Goal: Use online tool/utility: Utilize a website feature to perform a specific function

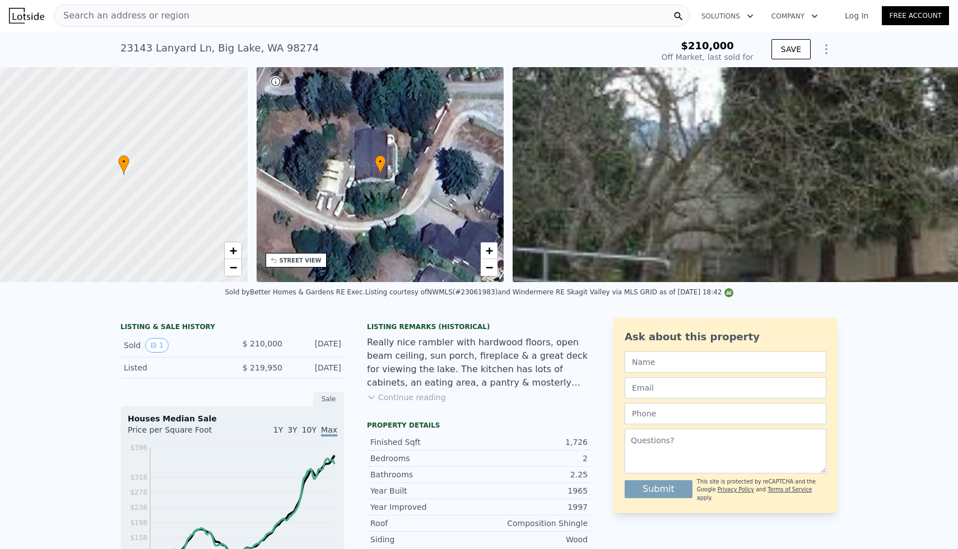
click at [252, 18] on div "Search an address or region" at bounding box center [372, 15] width 636 height 22
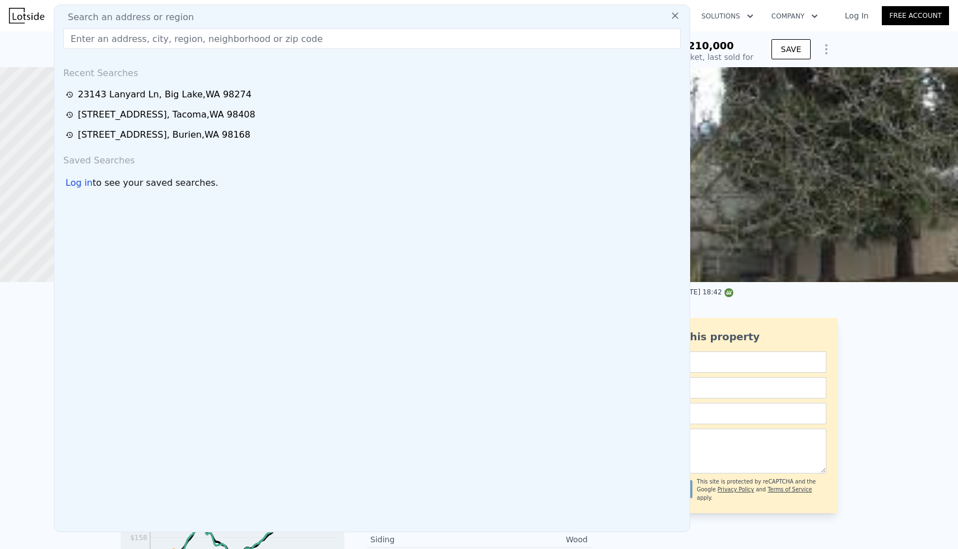
type input "$ 950,000"
type input "$ 0"
type input "$ 655,104"
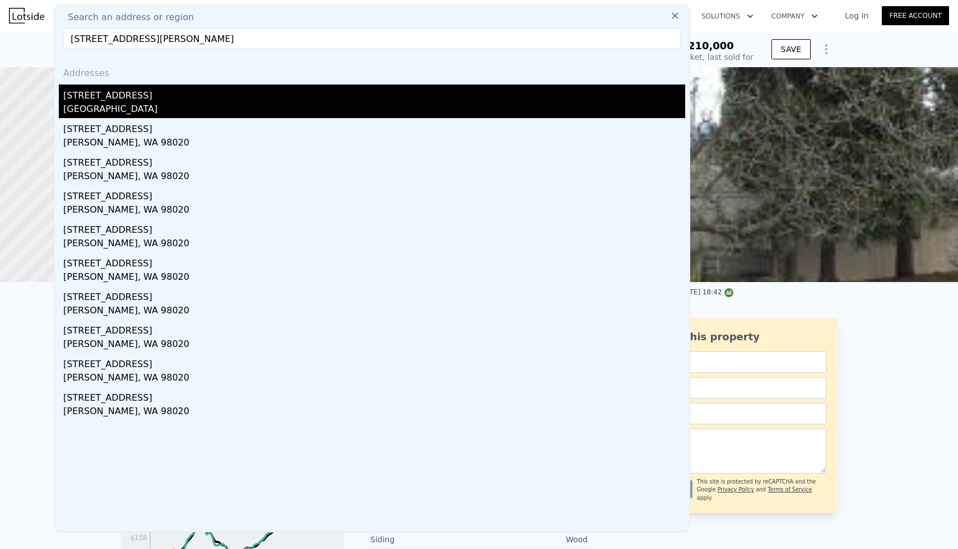
type input "[STREET_ADDRESS][PERSON_NAME]"
click at [125, 99] on div "[STREET_ADDRESS]" at bounding box center [374, 94] width 622 height 18
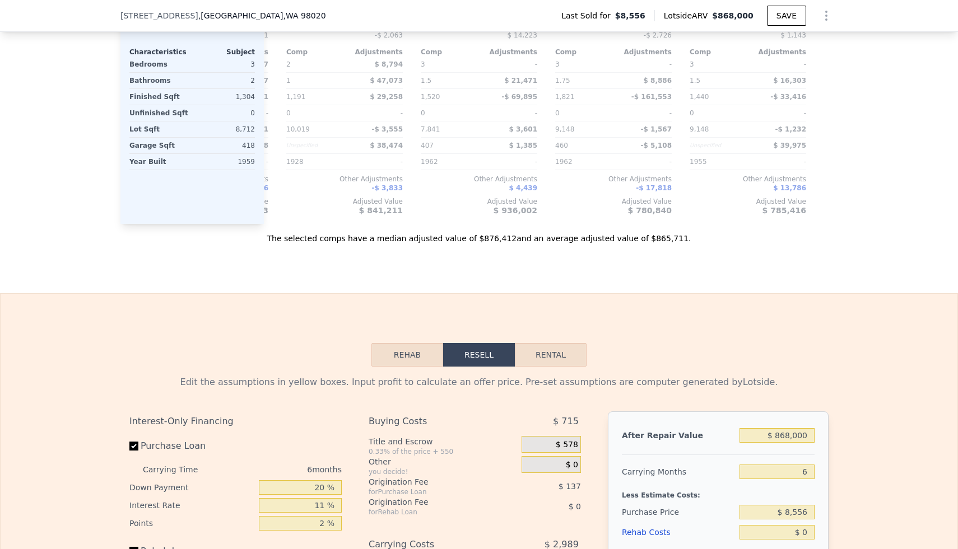
scroll to position [1260, 0]
click at [778, 432] on input "$ 868,000" at bounding box center [776, 434] width 75 height 15
type input "$ 7"
type input "-$ 11,067"
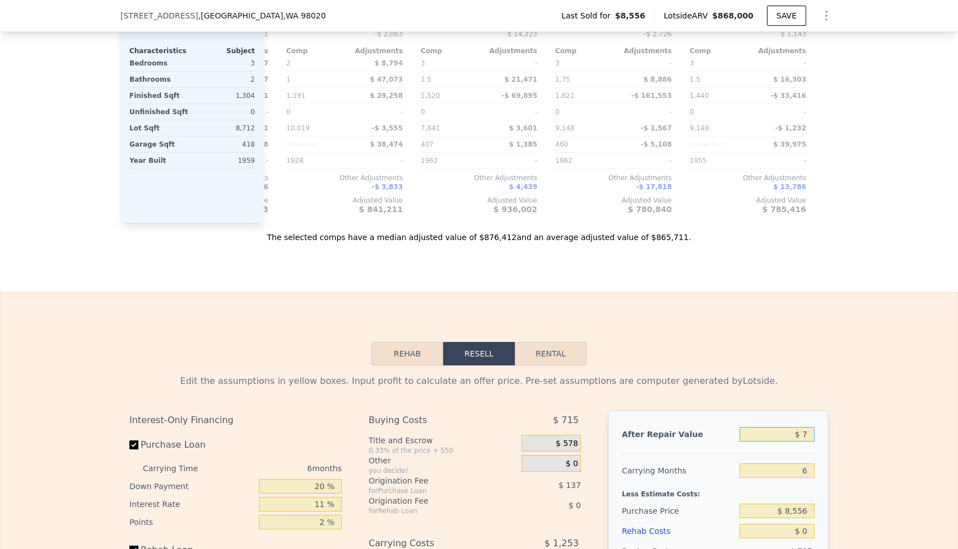
type input "$ 72"
type input "-$ 11,007"
type input "$ 720"
type input "-$ 10,406"
type input "$ 7,200"
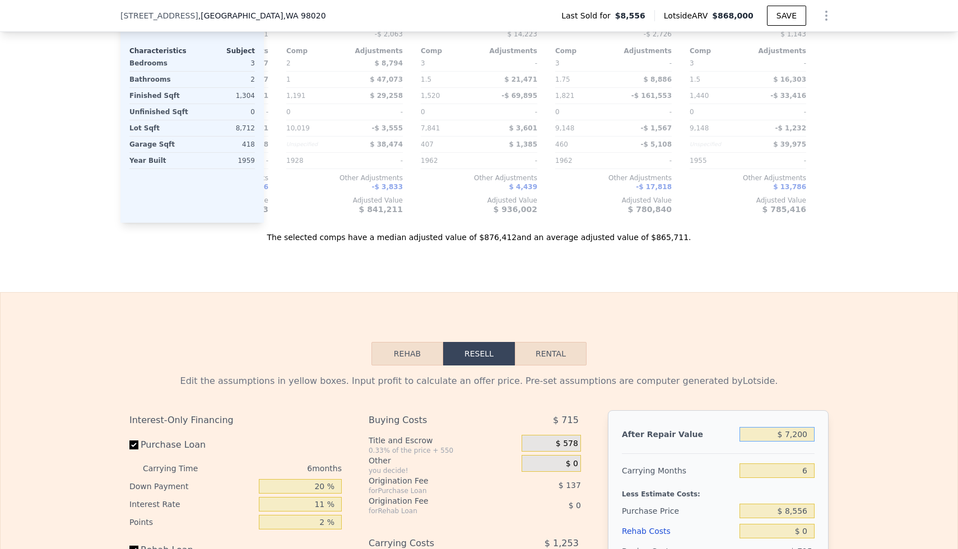
type input "-$ 4,400"
type input "$ 72,000"
type input "$ 55,660"
type input "$ 720,000"
type input "$ 656,272"
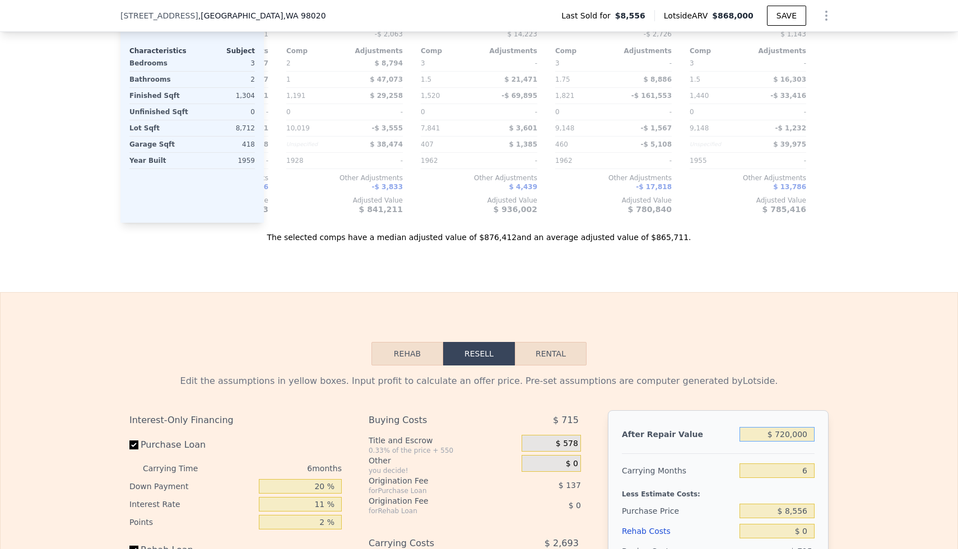
type input "$ 720,000"
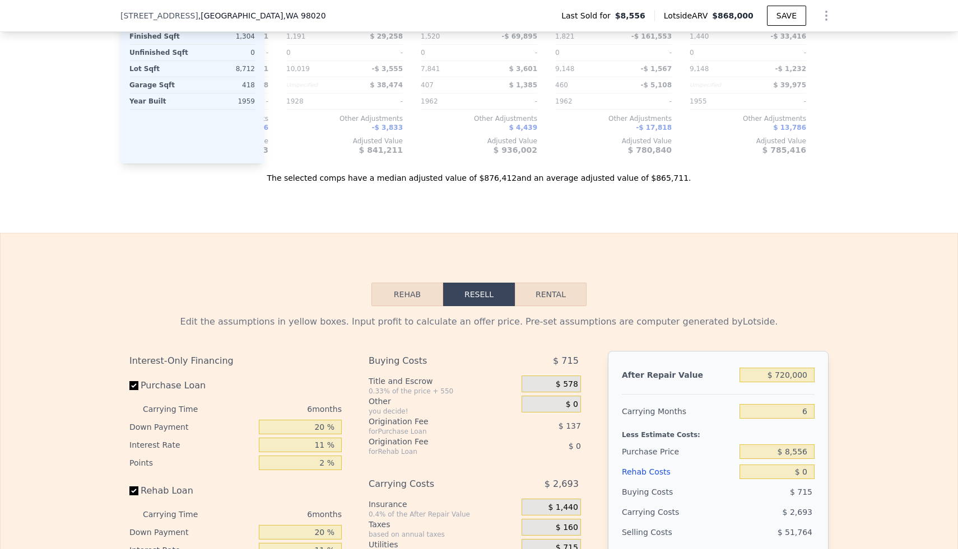
scroll to position [1322, 0]
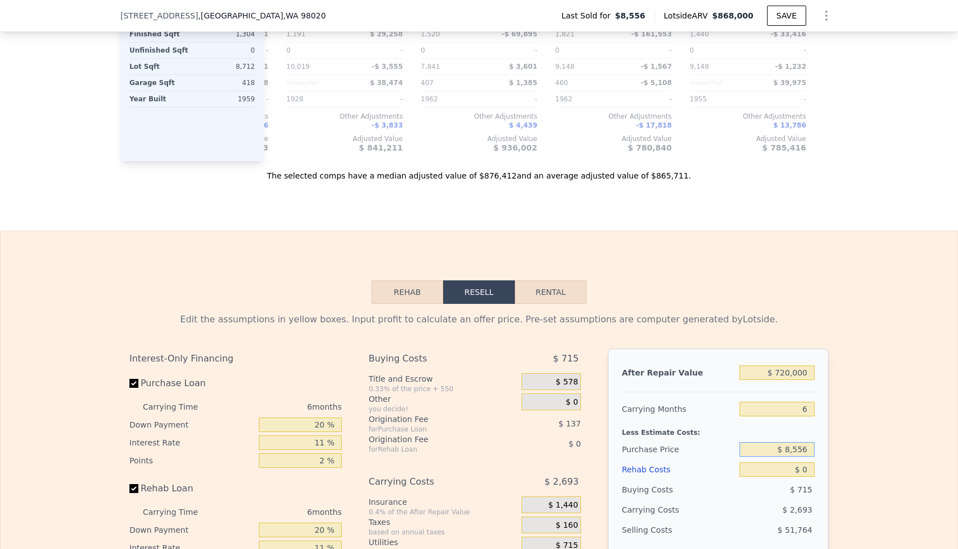
click at [798, 450] on input "$ 8,556" at bounding box center [776, 449] width 75 height 15
type input "$ 530,000"
click at [902, 357] on div "Edit the assumptions in yellow boxes. Input profit to calculate an offer price.…" at bounding box center [479, 512] width 957 height 417
type input "$ 101,804"
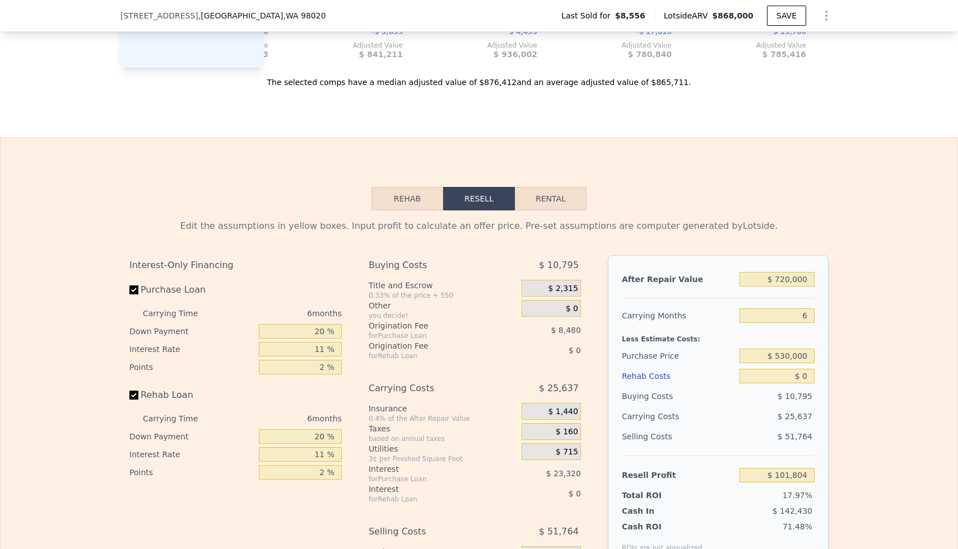
scroll to position [1423, 0]
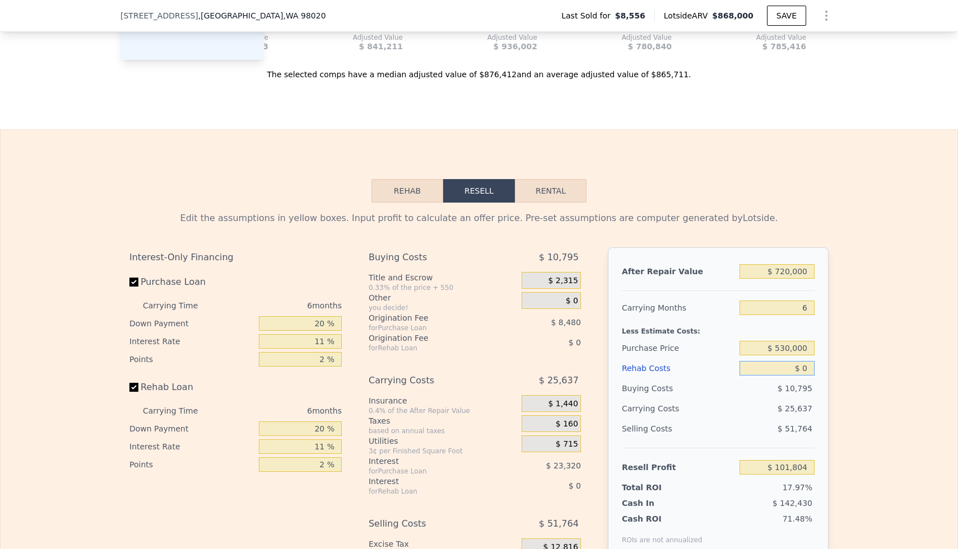
click at [801, 371] on input "$ 0" at bounding box center [776, 368] width 75 height 15
type input "$ 100"
type input "$ 101,696"
type input "$ 1,000"
type input "$ 100,746"
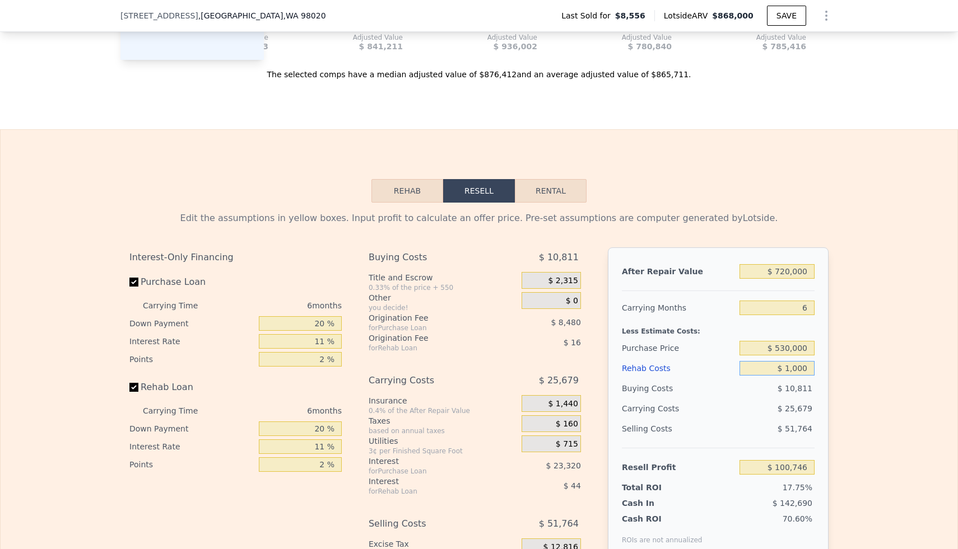
type input "$ 10,000"
type input "$ 91,206"
type input "$ 100,000"
type input "-$ 4,194"
type input "$ 100,000"
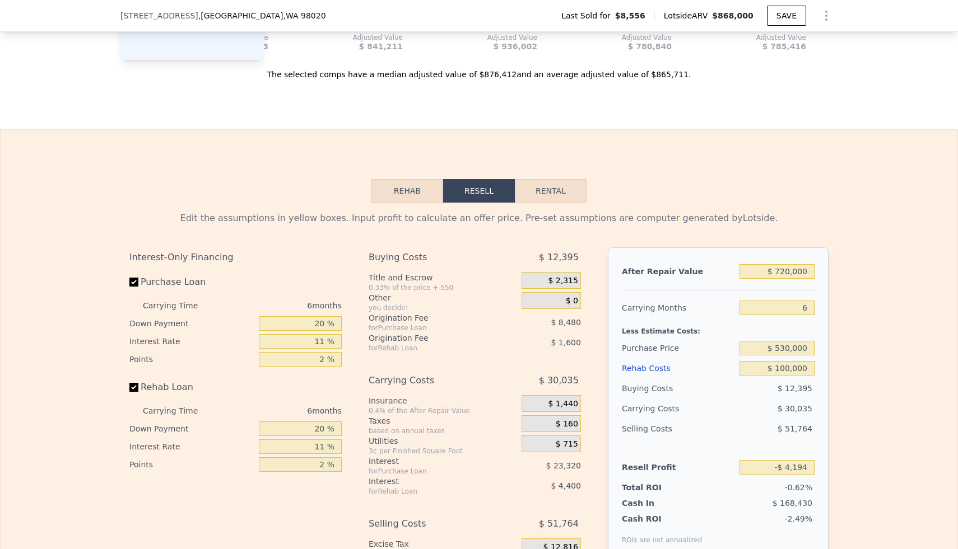
click at [861, 333] on div "Edit the assumptions in yellow boxes. Input profit to calculate an offer price.…" at bounding box center [479, 411] width 957 height 417
click at [798, 349] on input "$ 530,000" at bounding box center [776, 348] width 75 height 15
type input "$ 868,000"
type input "$ 530,000"
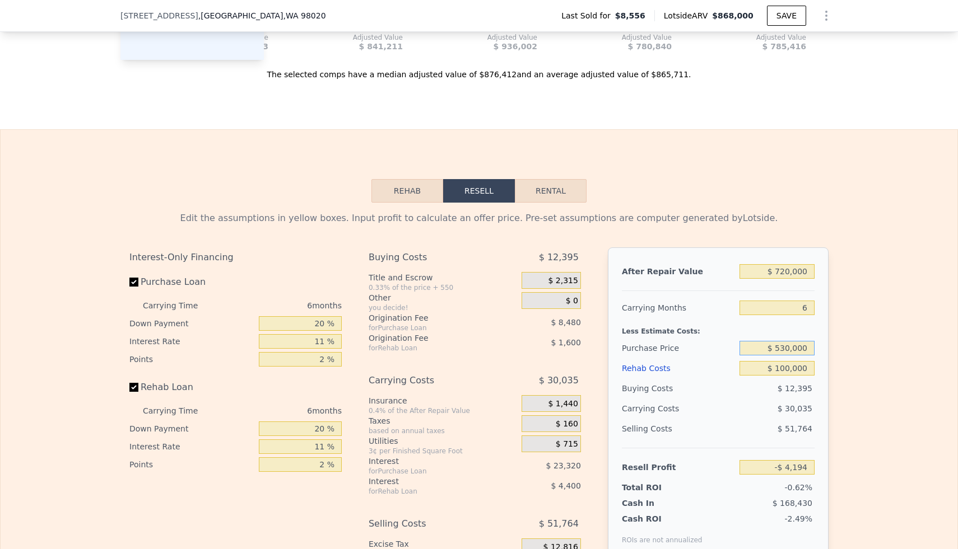
type input "$ 0"
type input "$ 793,450"
type input "$ 5"
type input "$ 430,000"
click at [846, 325] on div "Edit the assumptions in yellow boxes. Input profit to calculate an offer price.…" at bounding box center [479, 411] width 957 height 417
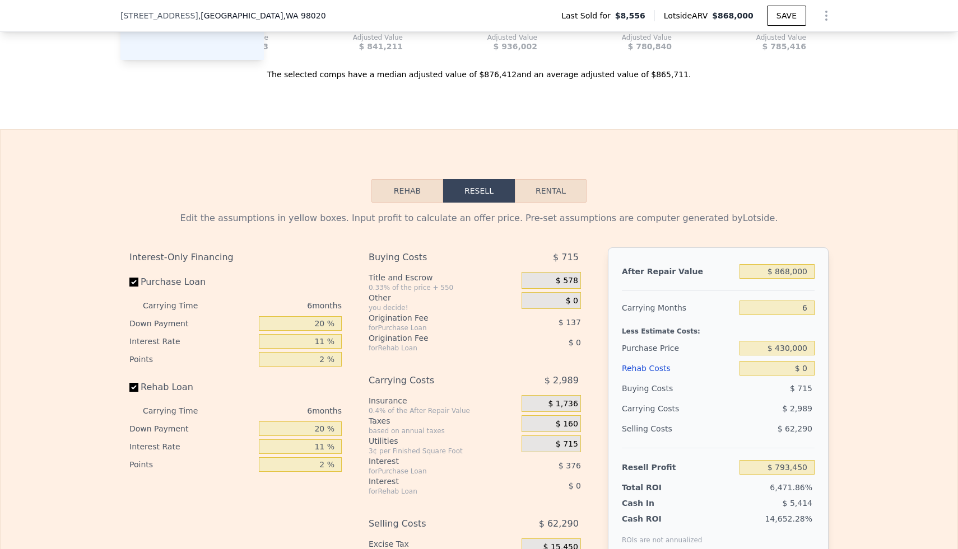
type input "$ 345,319"
click at [801, 370] on input "$ 0" at bounding box center [776, 368] width 75 height 15
click at [787, 265] on input "$ 868,000" at bounding box center [776, 271] width 75 height 15
click at [788, 271] on input "$ 868,000" at bounding box center [776, 271] width 75 height 15
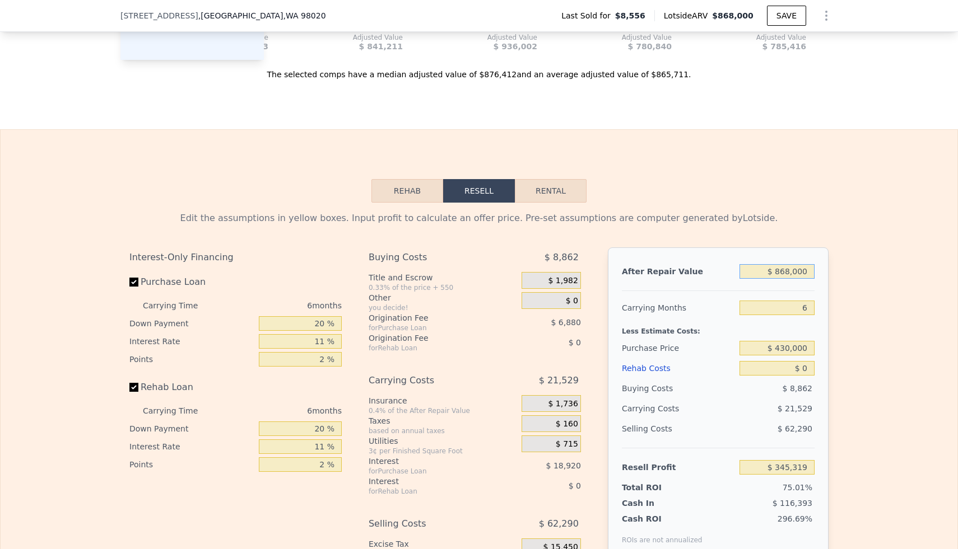
click at [788, 271] on input "$ 868,000" at bounding box center [776, 271] width 75 height 15
type input "$ 7"
type input "-$ 459,198"
type input "$ 72"
type input "-$ 459,138"
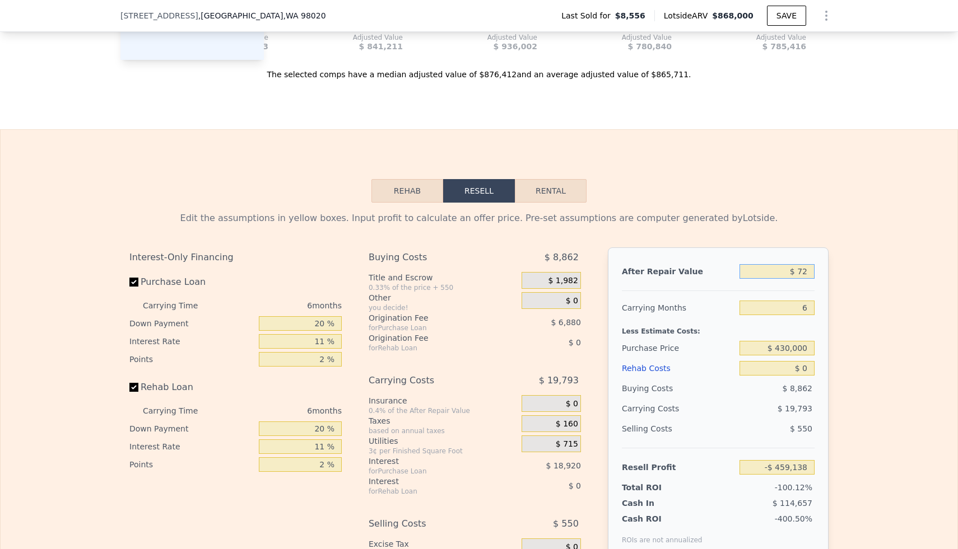
type input "$ 720"
type input "-$ 458,537"
type input "$ 7,200"
type input "-$ 452,531"
type input "$ 72,000"
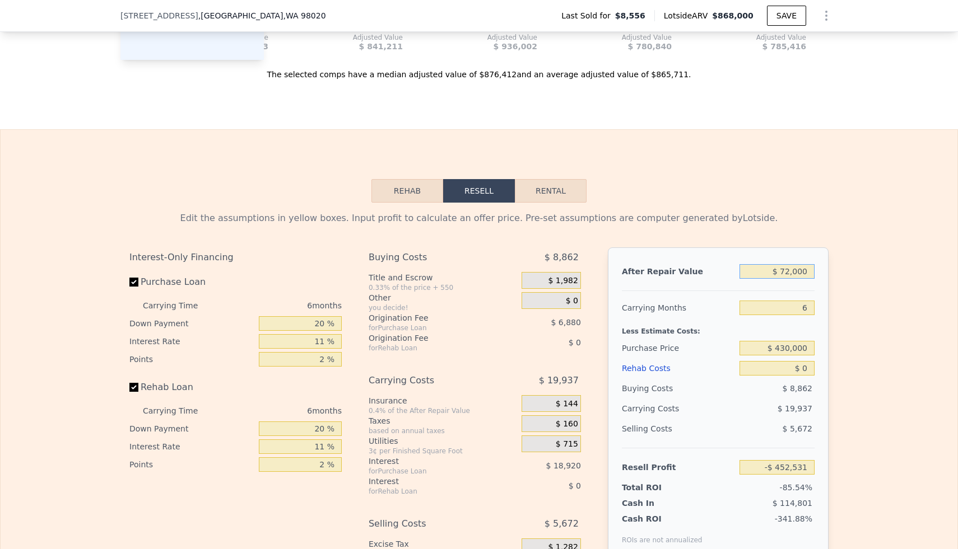
type input "-$ 392,471"
type input "$ 720,000"
type input "$ 208,141"
type input "$ 720,000"
click at [878, 293] on div "Edit the assumptions in yellow boxes. Input profit to calculate an offer price.…" at bounding box center [479, 411] width 957 height 417
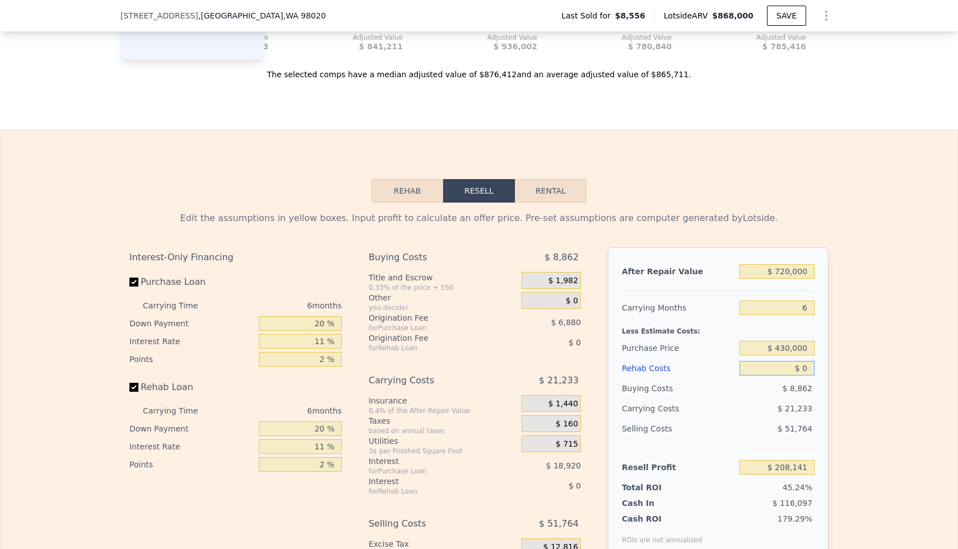
click at [804, 370] on input "$ 0" at bounding box center [776, 368] width 75 height 15
type input "$ 80"
type input "$ 208,054"
type input "$ 800"
type input "$ 207,292"
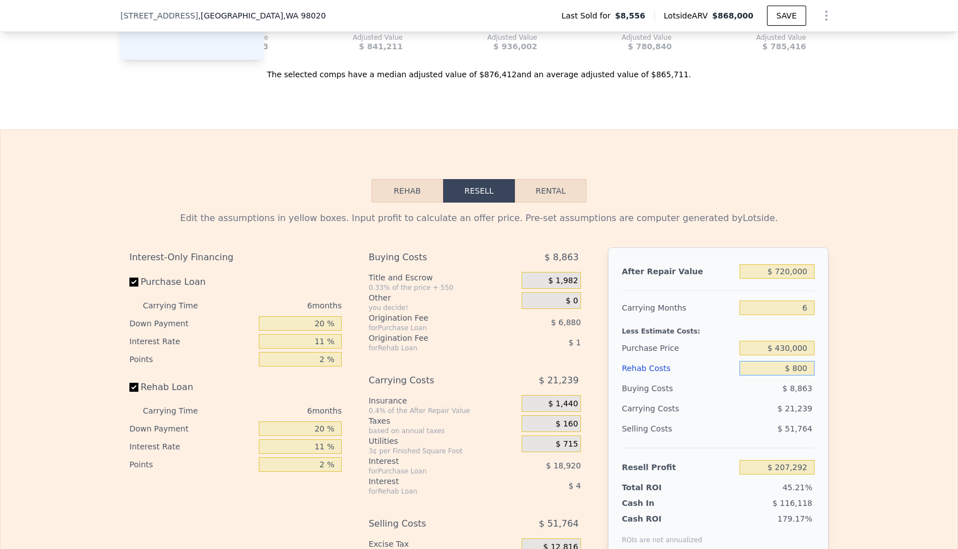
type input "$ 8,000"
type input "$ 199,659"
type input "$ 80,000"
type input "$ 123,339"
type input "$ 80,000"
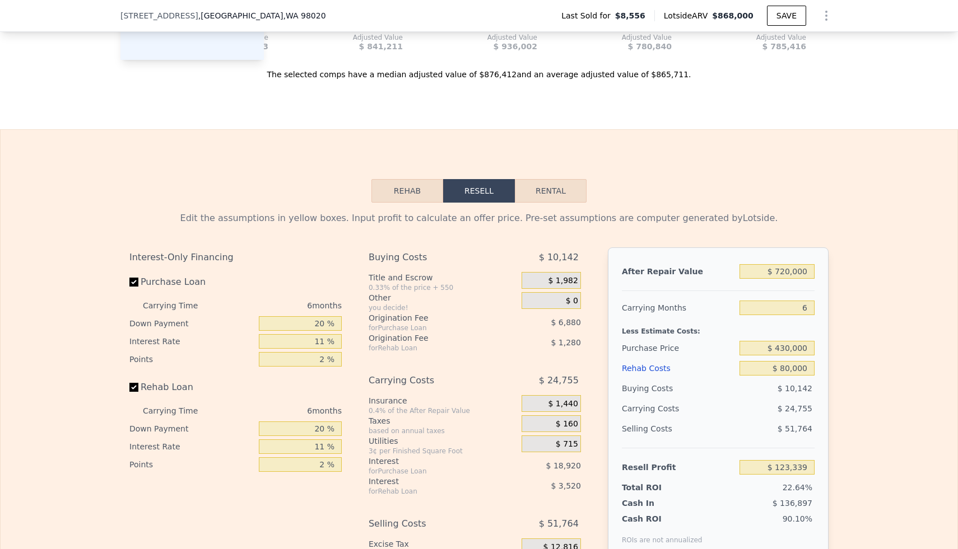
click at [871, 364] on div "Edit the assumptions in yellow boxes. Input profit to calculate an offer price.…" at bounding box center [479, 411] width 957 height 417
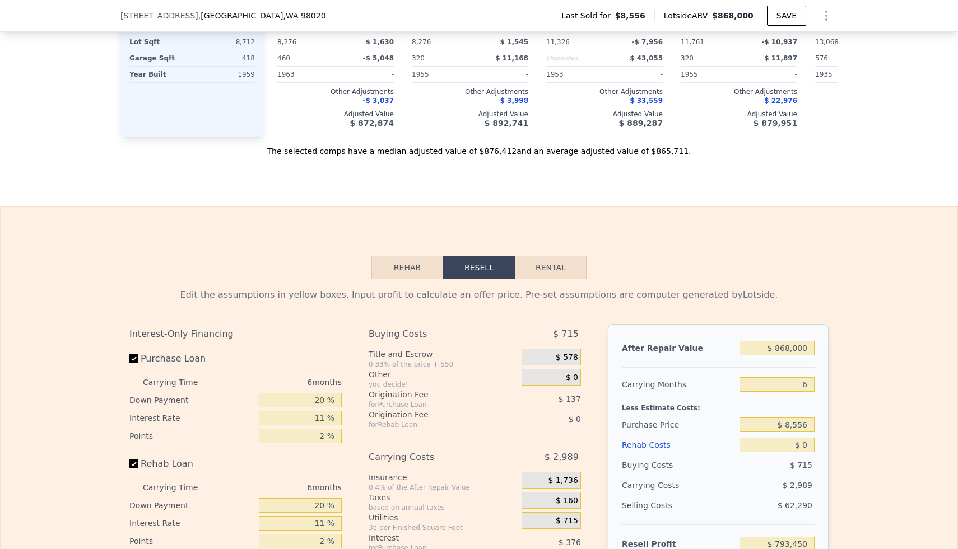
scroll to position [1358, 0]
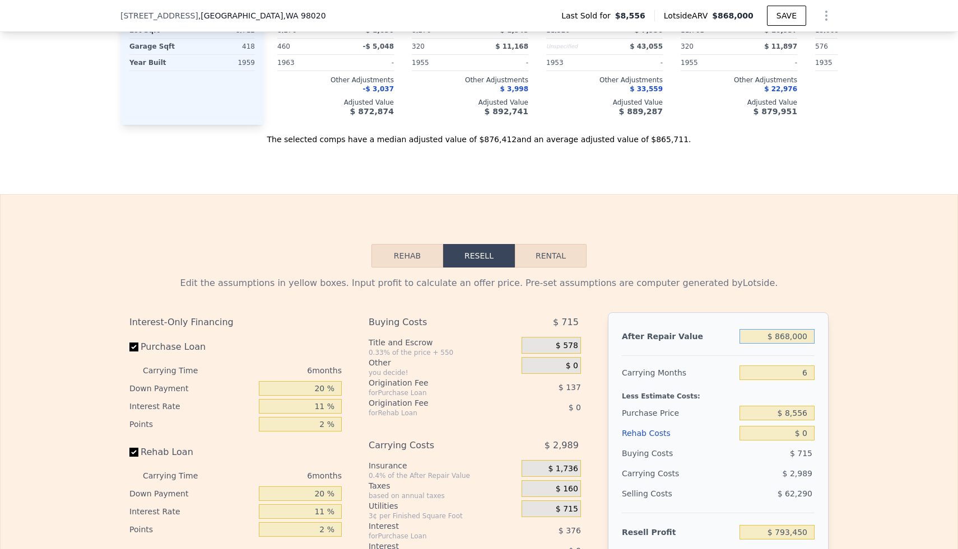
click at [792, 341] on input "$ 868,000" at bounding box center [776, 336] width 75 height 15
type input "$ 7"
type input "-$ 11,067"
type input "$ 72"
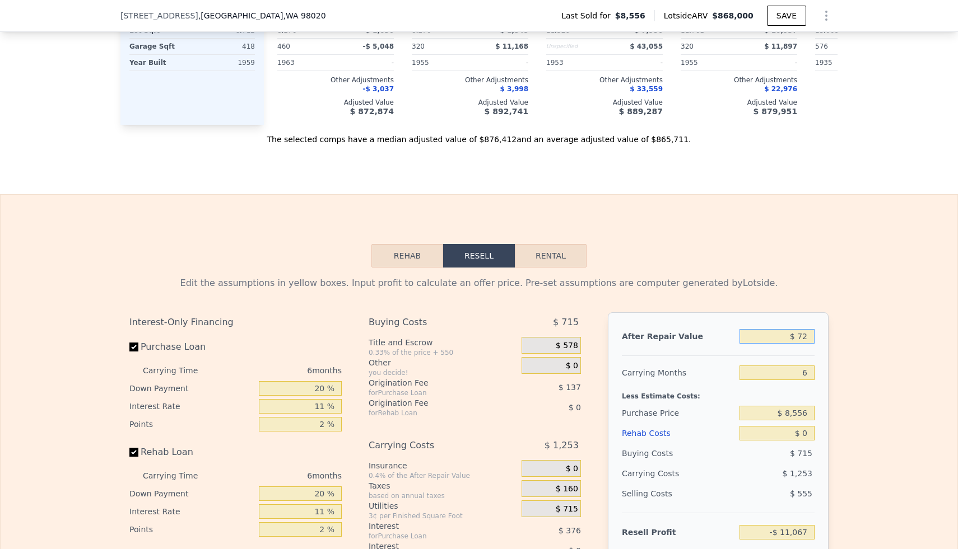
type input "-$ 11,007"
type input "$ 720"
type input "-$ 10,406"
type input "$ 7,200"
type input "-$ 4,400"
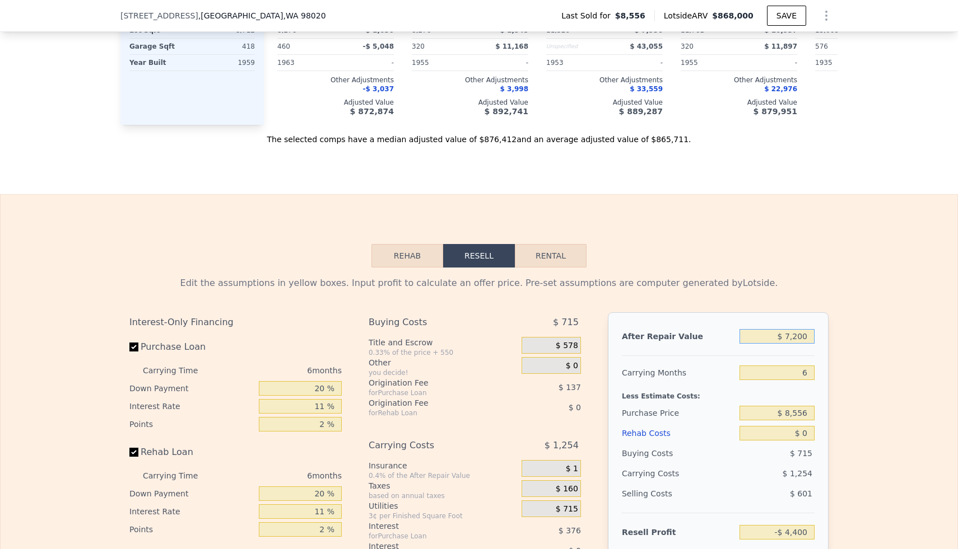
type input "$ 72,000"
type input "$ 55,660"
type input "$ 720,000"
type input "$ 656,272"
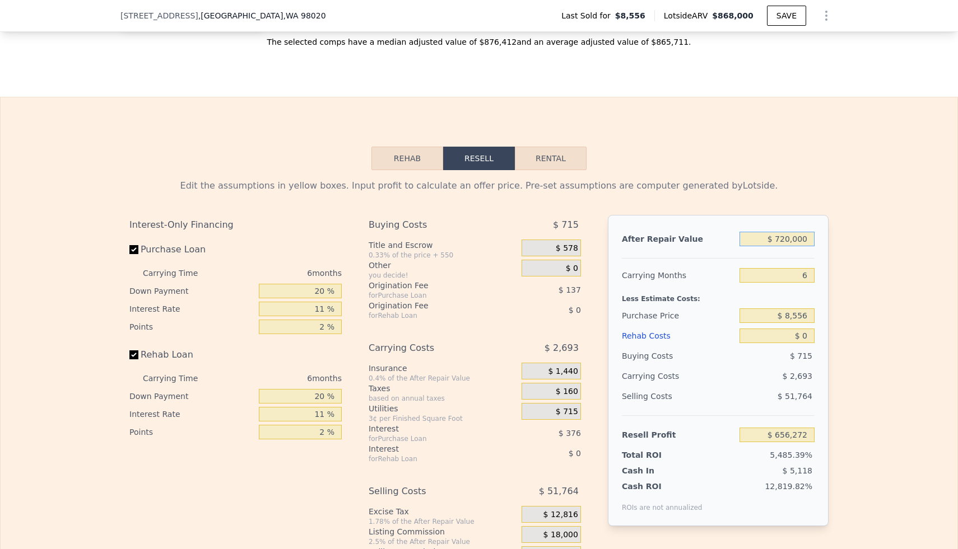
scroll to position [1462, 0]
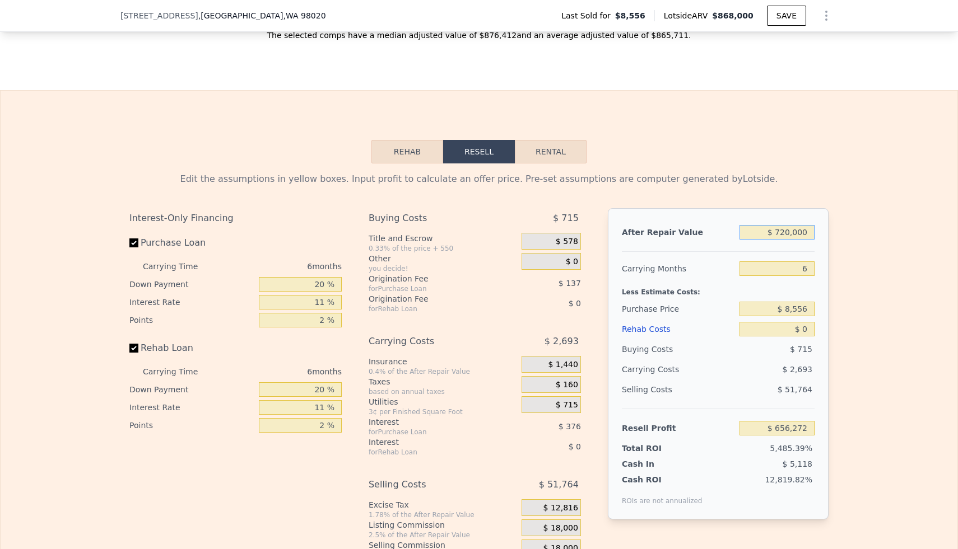
type input "$ 720,000"
click at [805, 309] on input "$ 8,556" at bounding box center [776, 309] width 75 height 15
type input "$ 450,000"
click at [852, 309] on div "Edit the assumptions in yellow boxes. Input profit to calculate an offer price.…" at bounding box center [479, 372] width 957 height 417
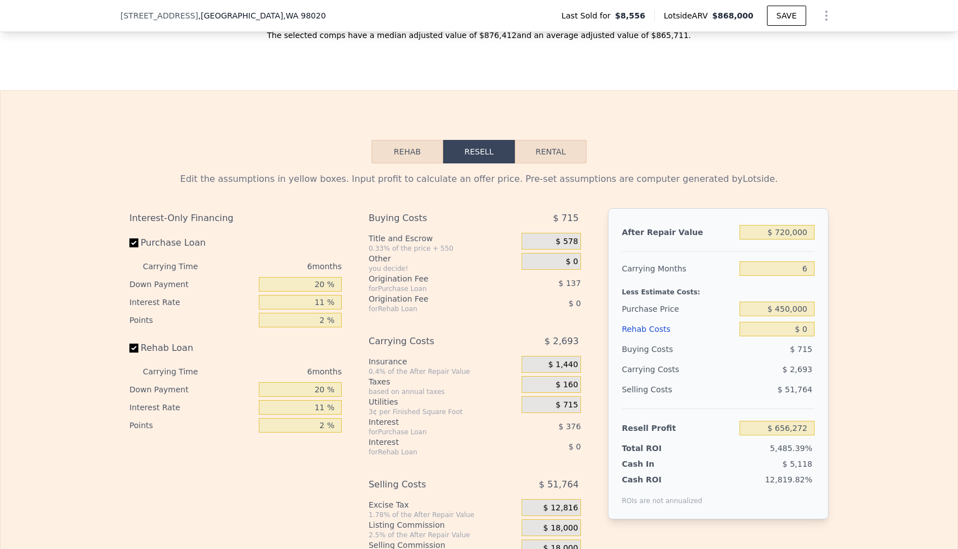
type input "$ 186,872"
click at [803, 333] on input "$ 0" at bounding box center [776, 329] width 75 height 15
type input "$ 10"
type input "$ 186,862"
type input "$ 120"
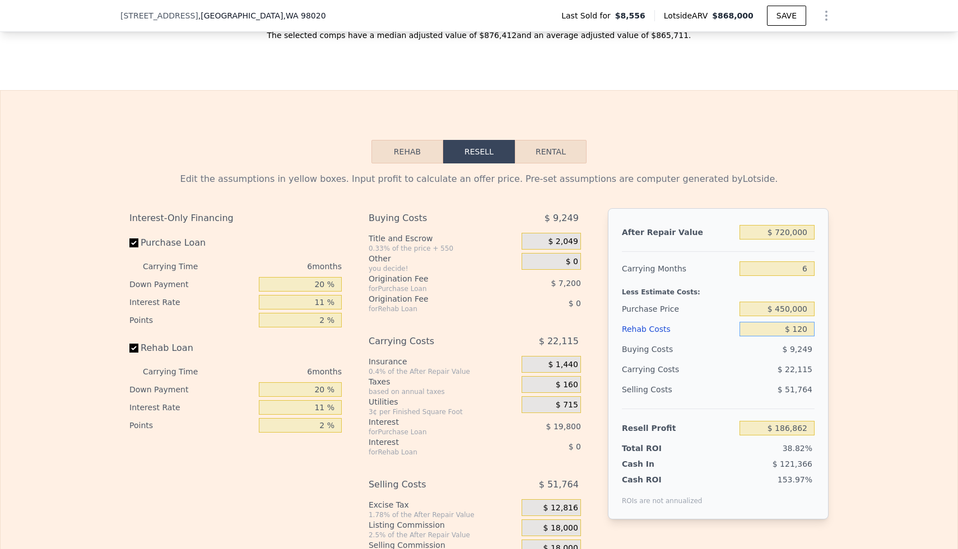
type input "$ 186,744"
type input "$ 1,200"
type input "$ 185,599"
type input "$ 12,000"
type input "$ 174,152"
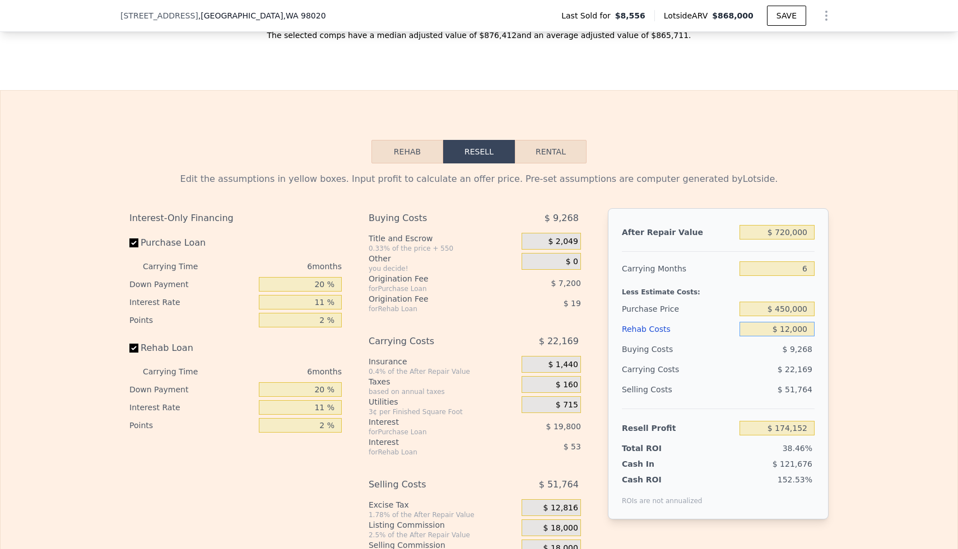
type input "$ 120,000"
type input "$ 59,672"
click at [794, 326] on input "$ 120,000" at bounding box center [776, 329] width 75 height 15
type input "$ 8"
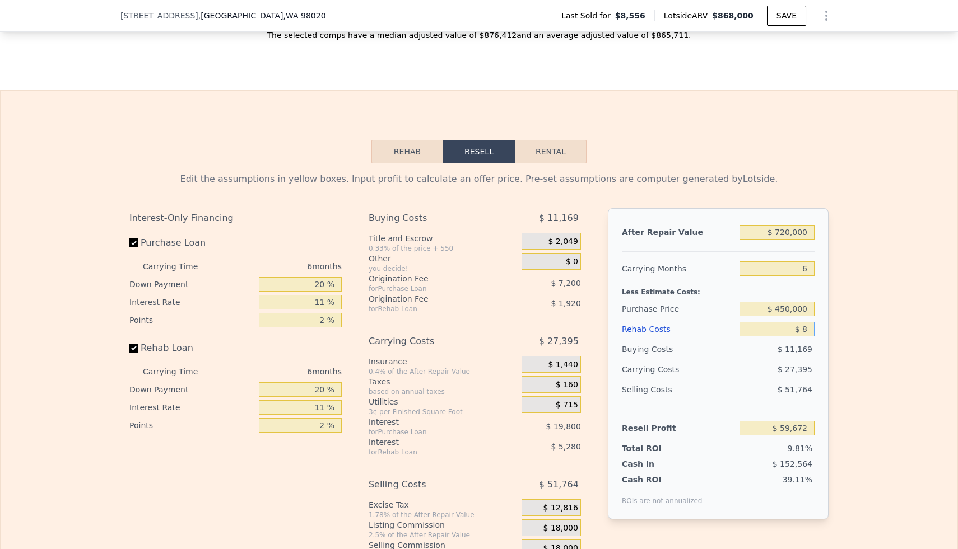
type input "$ 186,864"
type input "$ 80"
type input "$ 186,785"
type input "$ 800"
type input "$ 186,023"
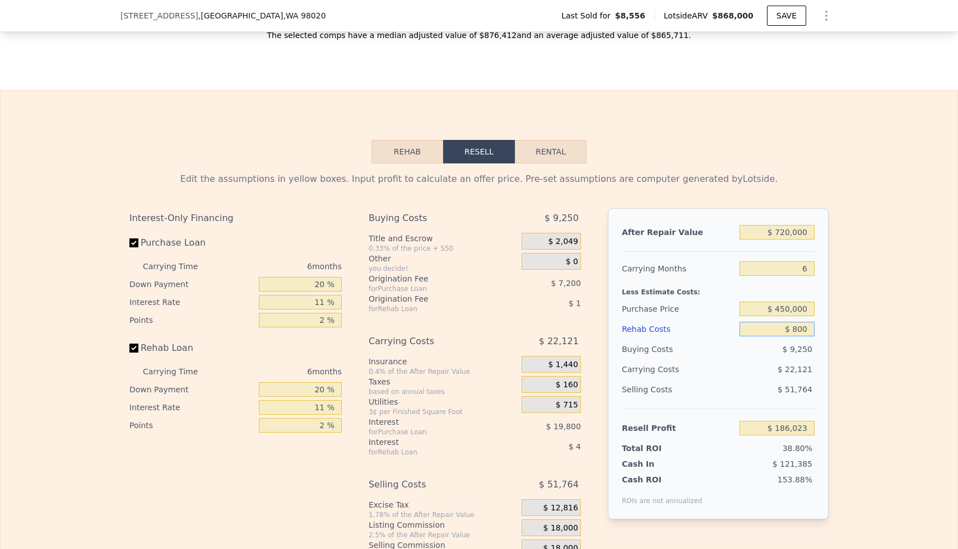
type input "$ 8,000"
type input "$ 178,390"
type input "$ 80,000"
type input "$ 102,070"
type input "$ 80,000"
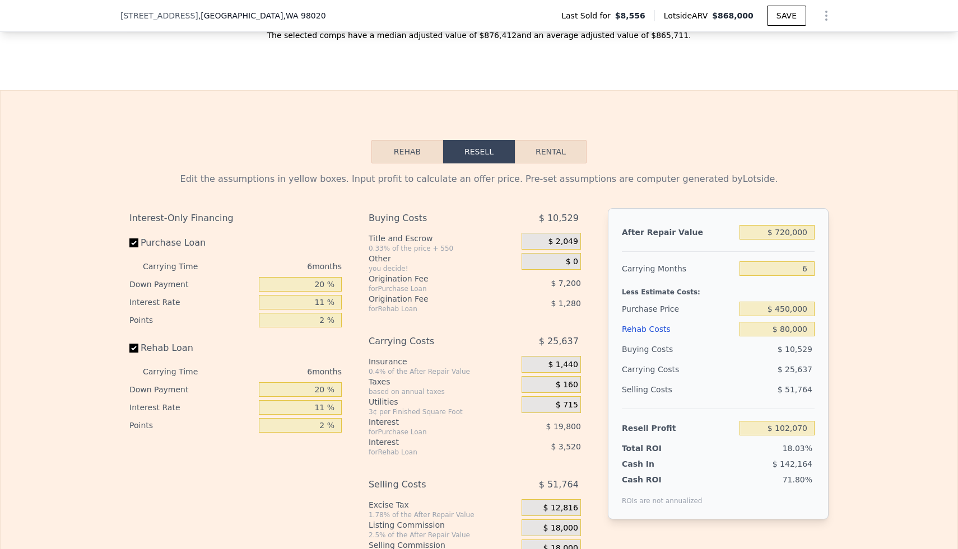
click at [831, 314] on div "Edit the assumptions in yellow boxes. Input profit to calculate an offer price.…" at bounding box center [478, 372] width 717 height 417
click at [798, 307] on input "$ 450,000" at bounding box center [776, 309] width 75 height 15
type input "$ 475,000"
click at [838, 293] on div "Edit the assumptions in yellow boxes. Input profit to calculate an offer price.…" at bounding box center [479, 372] width 957 height 417
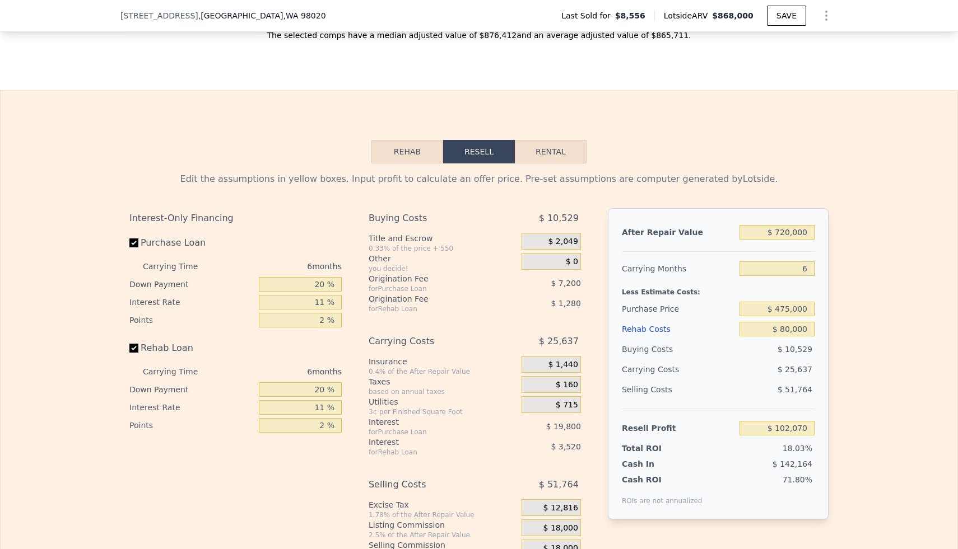
type input "$ 75,489"
